Goal: Browse casually: Explore the website without a specific task or goal

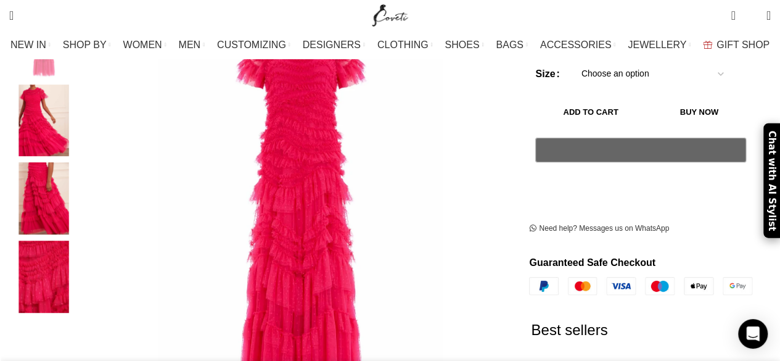
scroll to position [250, 0]
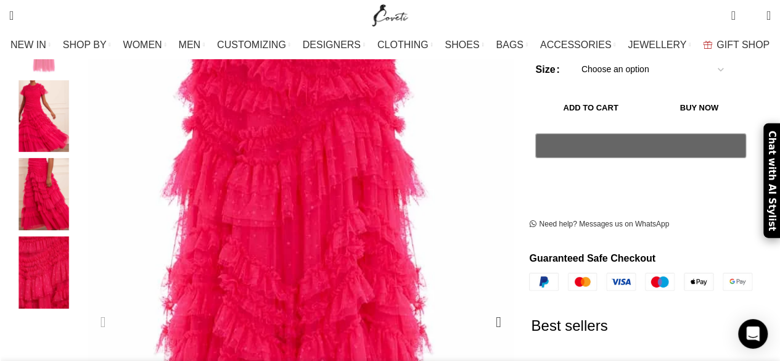
click at [305, 167] on img "1 / 4" at bounding box center [292, 244] width 723 height 1086
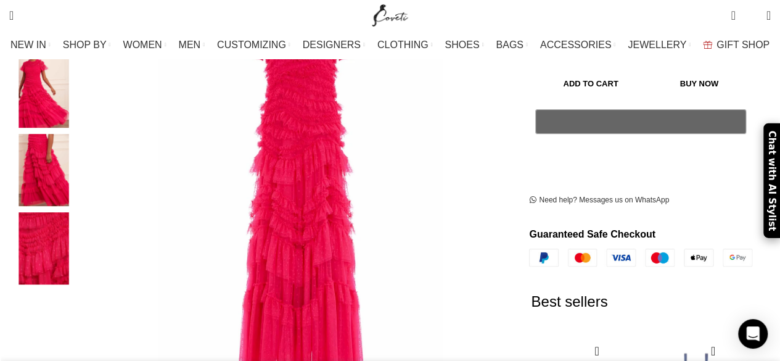
scroll to position [170, 0]
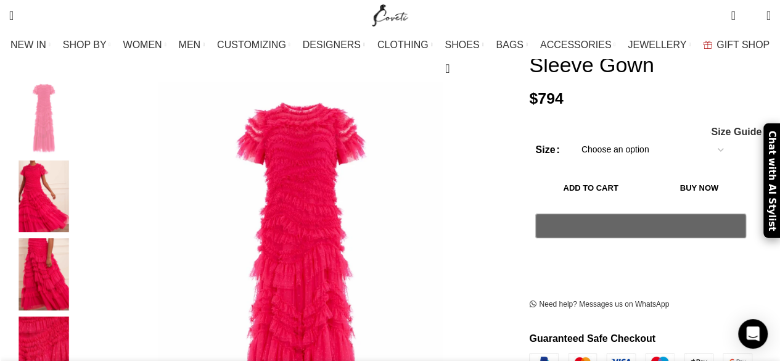
click at [49, 192] on img "2 / 4" at bounding box center [43, 196] width 75 height 72
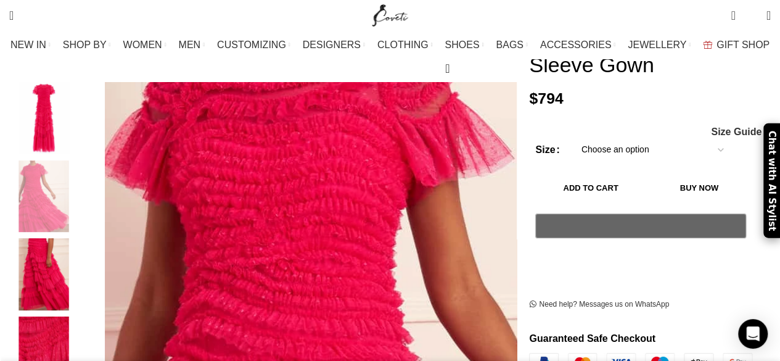
scroll to position [0, 1168]
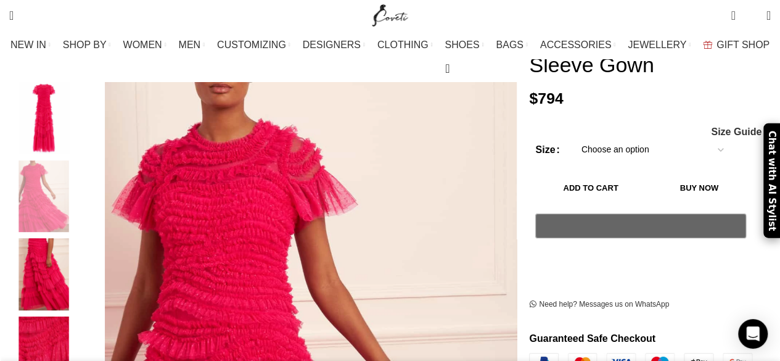
click at [54, 260] on img "3 / 4" at bounding box center [43, 274] width 75 height 72
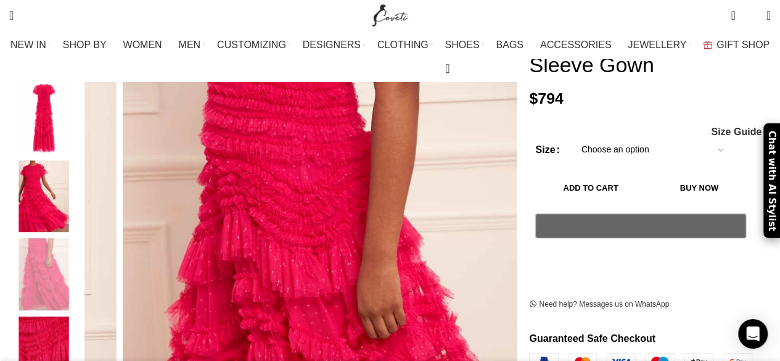
click at [44, 202] on img "2 / 4" at bounding box center [43, 196] width 75 height 72
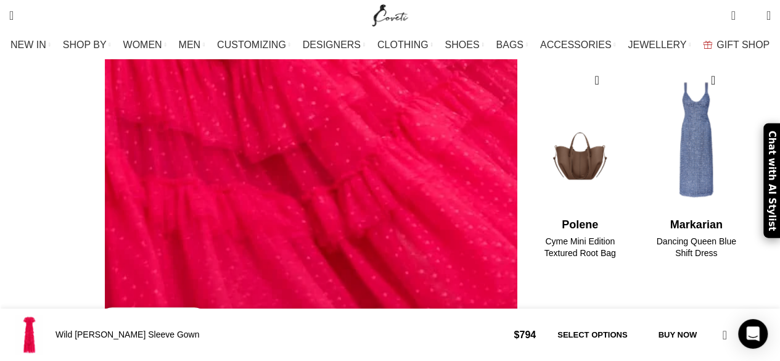
scroll to position [0, 1428]
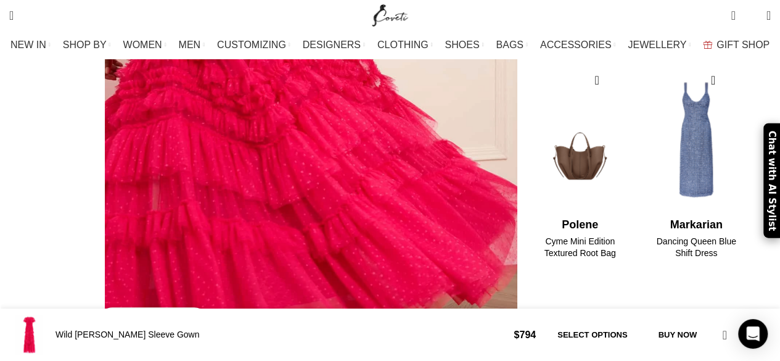
click at [123, 307] on link "Click to enlarge" at bounding box center [153, 322] width 113 height 31
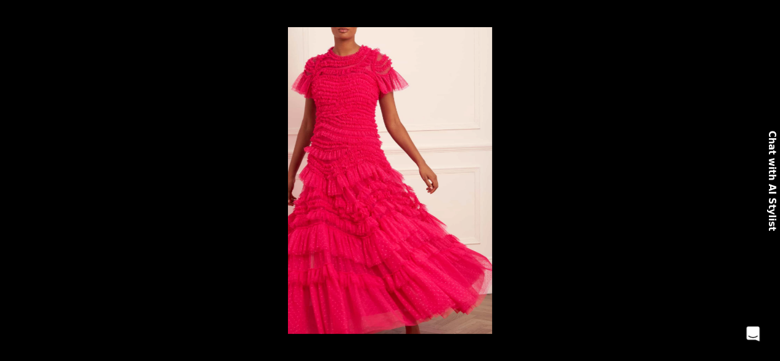
click at [757, 179] on button at bounding box center [758, 181] width 43 height 62
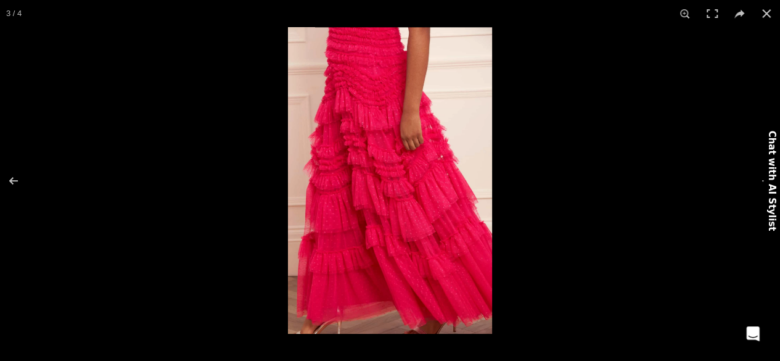
scroll to position [0, 1558]
click at [757, 179] on button at bounding box center [758, 181] width 43 height 62
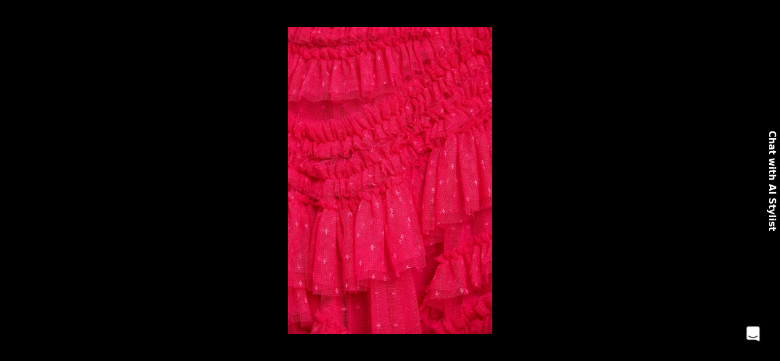
click at [757, 179] on button at bounding box center [758, 181] width 43 height 62
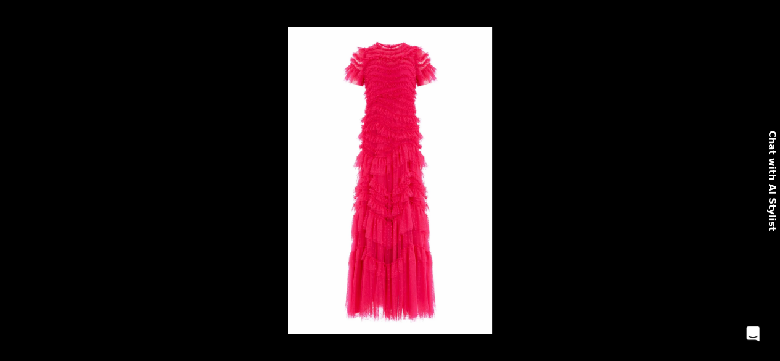
scroll to position [0, 1688]
click at [757, 179] on button at bounding box center [758, 181] width 43 height 62
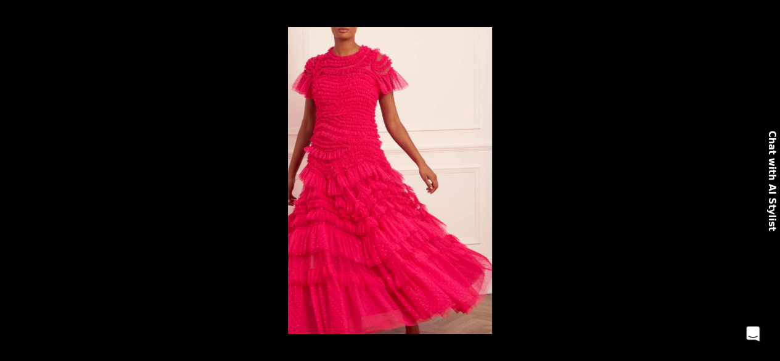
scroll to position [0, 1947]
click at [766, 9] on button at bounding box center [766, 13] width 27 height 27
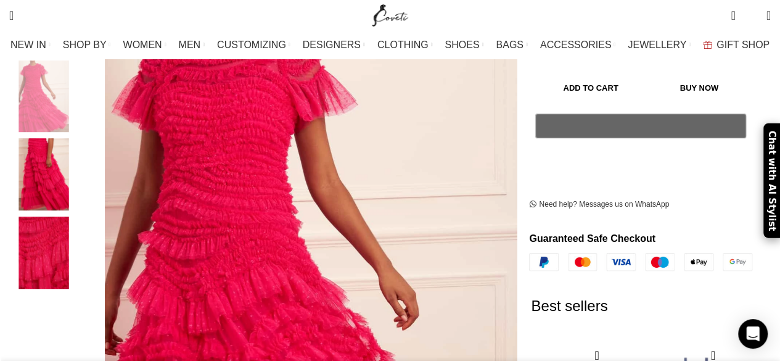
scroll to position [0, 389]
click at [65, 159] on img "3 / 4" at bounding box center [43, 174] width 75 height 72
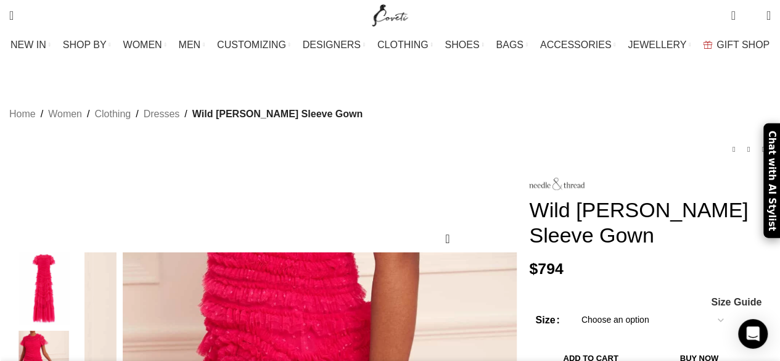
scroll to position [0, 909]
